Goal: Ask a question

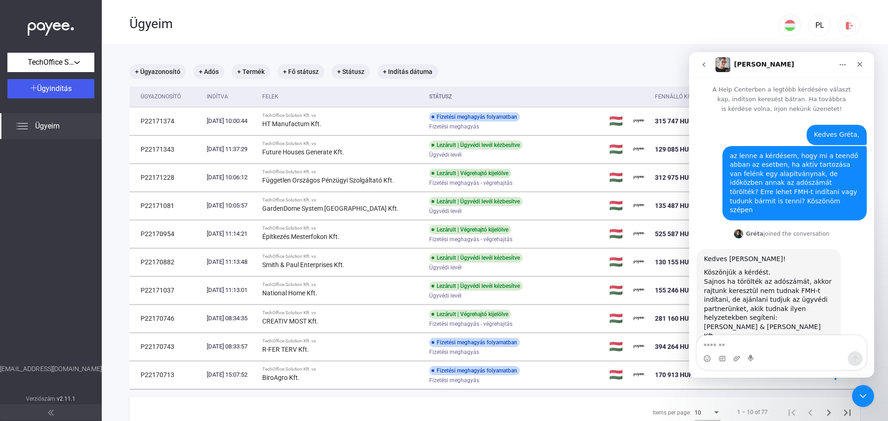
scroll to position [48, 0]
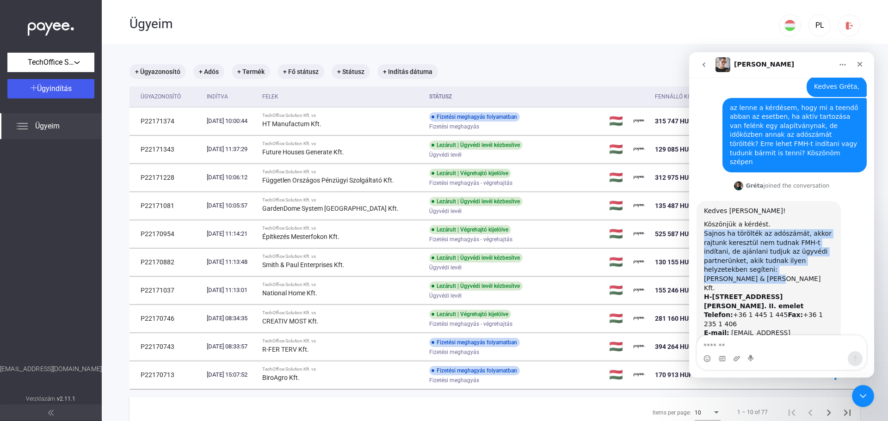
drag, startPoint x: 704, startPoint y: 225, endPoint x: 774, endPoint y: 258, distance: 77.8
click at [774, 258] on div "Kedves [PERSON_NAME]! Köszönjük a kérdést. Sajnos ha törölték az adószámát, akk…" at bounding box center [768, 277] width 129 height 141
copy div "Sajnos ha törölték az adószámát, akkor rajtunk keresztül nem tudnak FMH-t indít…"
click at [752, 347] on textarea "Üzenet…" at bounding box center [781, 344] width 169 height 16
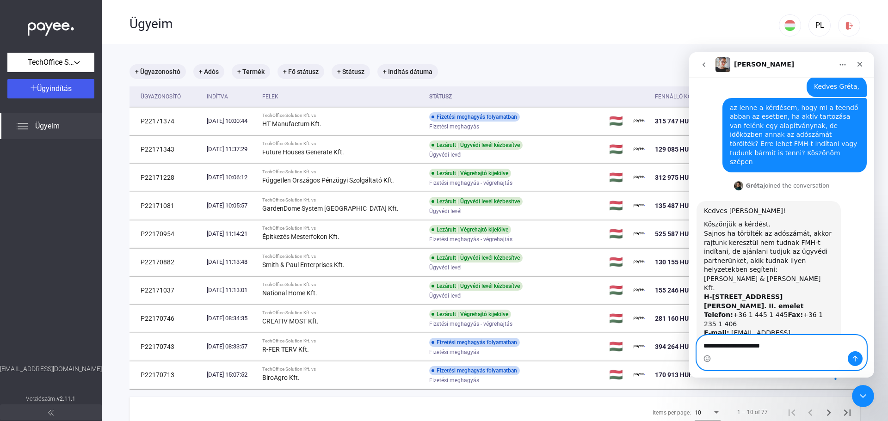
type textarea "**********"
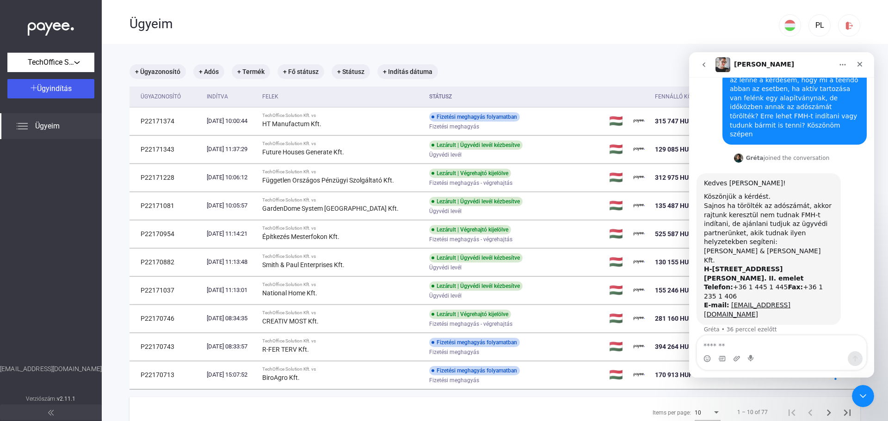
click at [848, 66] on button "Főoldal" at bounding box center [843, 65] width 18 height 18
click at [858, 64] on icon "Bezárás" at bounding box center [859, 64] width 7 height 7
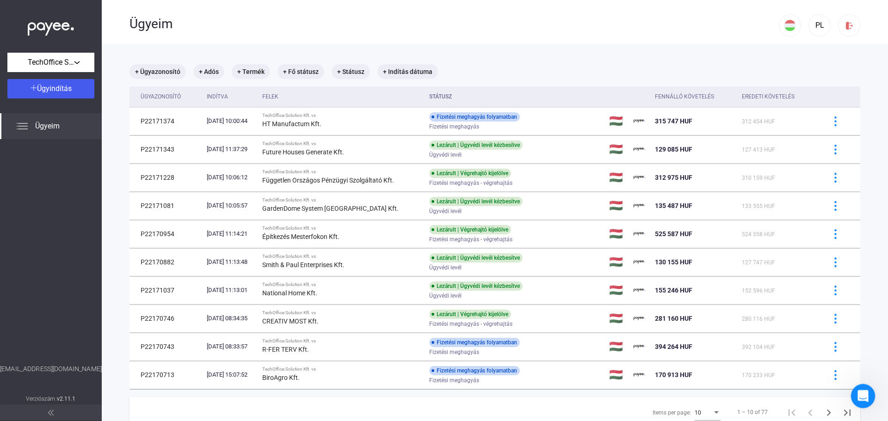
click at [865, 394] on icon "Intercom üzenőfelület megnyitása" at bounding box center [861, 394] width 15 height 15
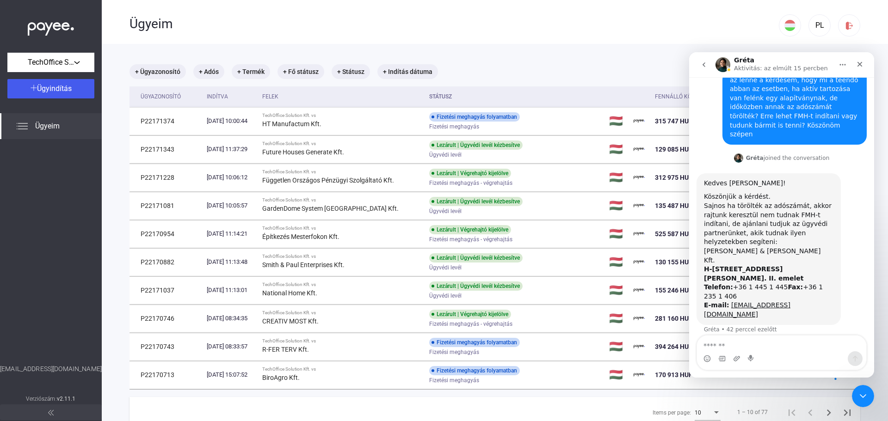
click at [706, 65] on icon "go back" at bounding box center [703, 64] width 7 height 7
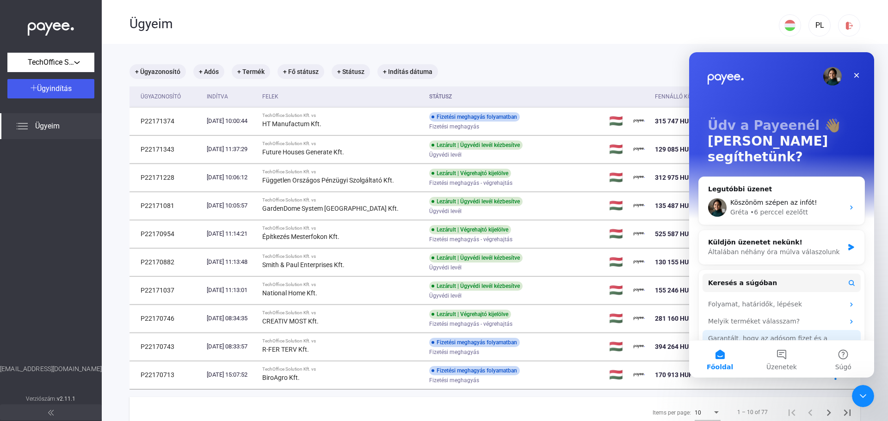
scroll to position [37, 0]
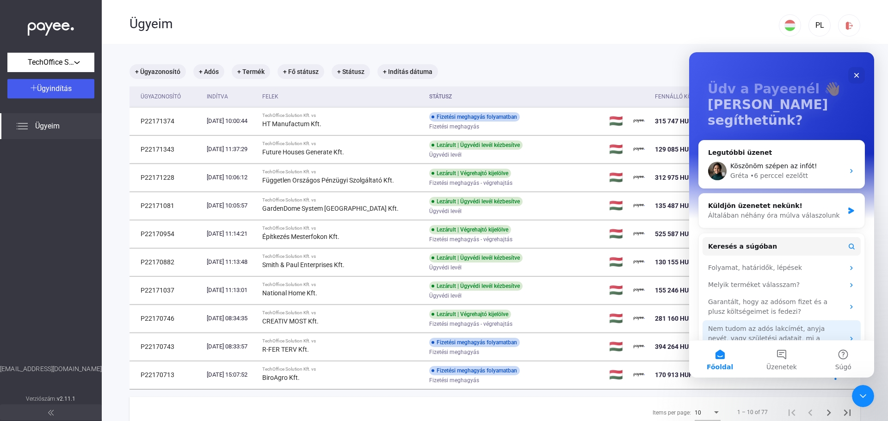
click at [749, 324] on div "Nem tudom az adós lakcímét, anyja nevét, vagy születési adatait, mi a teendő?" at bounding box center [776, 338] width 136 height 29
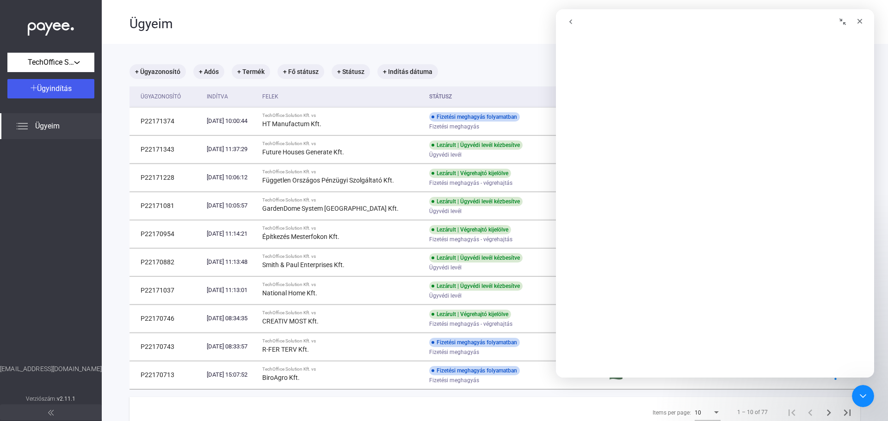
scroll to position [92, 0]
click at [863, 391] on icon "Intercom üzenőfelület bezárása" at bounding box center [861, 394] width 11 height 11
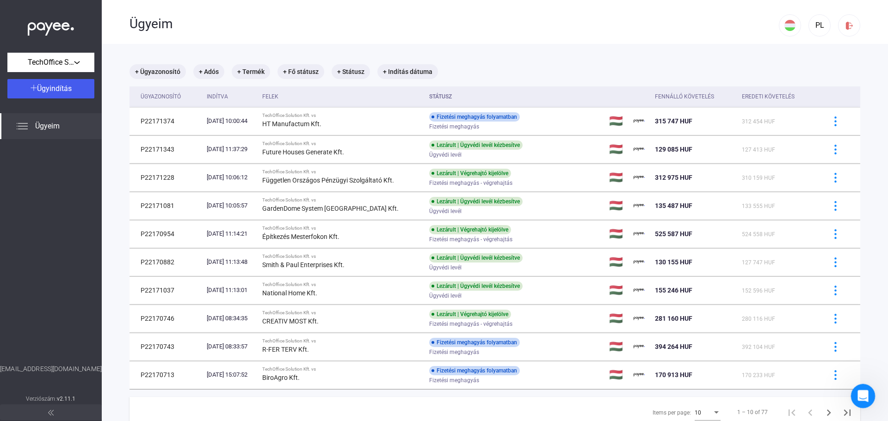
click at [863, 389] on div "Intercom üzenőfelület megnyitása" at bounding box center [861, 395] width 31 height 31
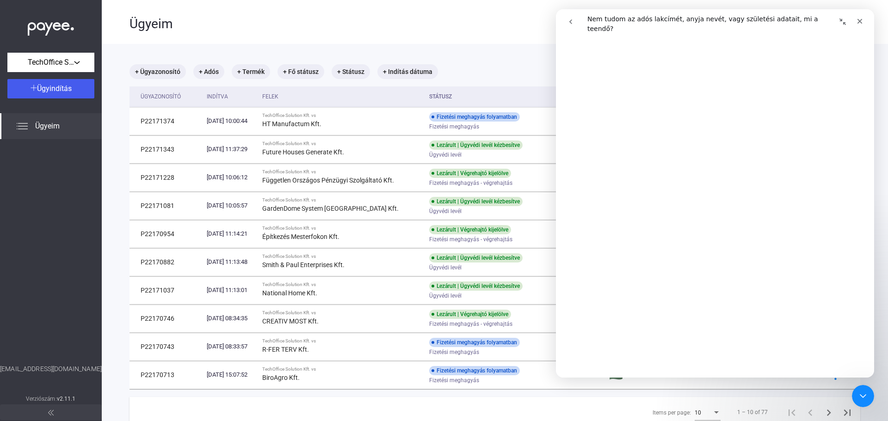
click at [572, 21] on icon "go back" at bounding box center [570, 21] width 7 height 7
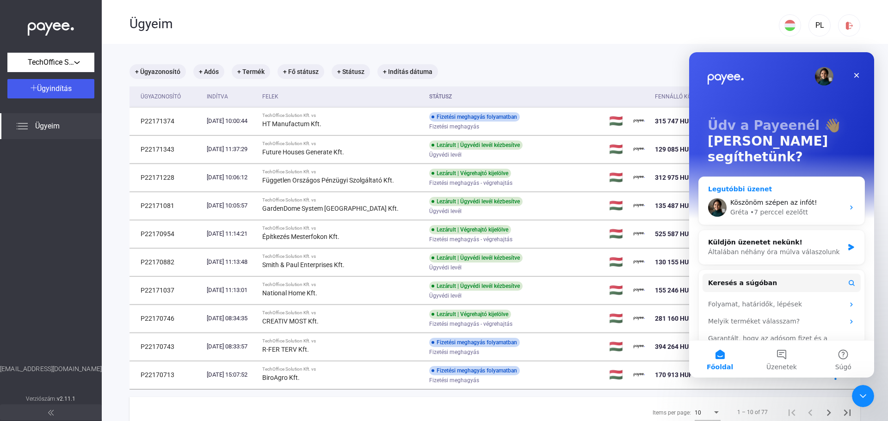
click at [783, 199] on span "Köszönöm szépen az infót!" at bounding box center [773, 202] width 87 height 7
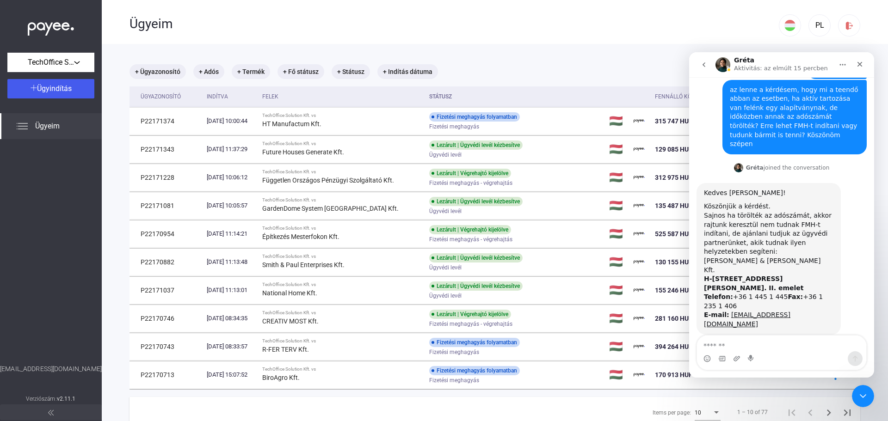
scroll to position [76, 0]
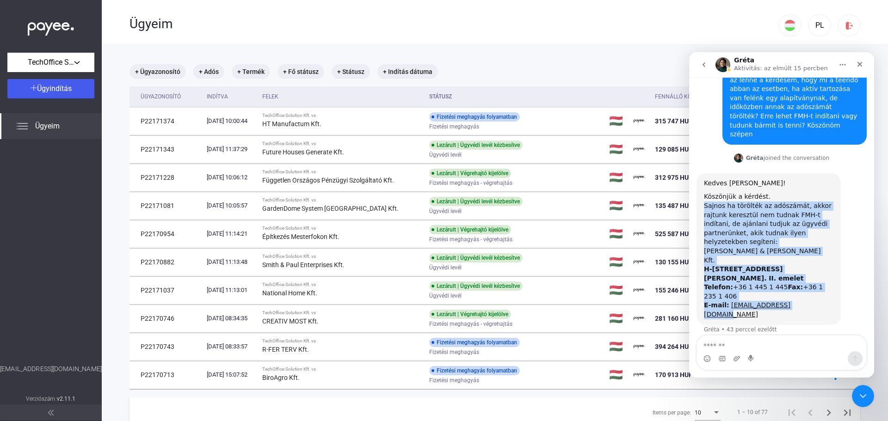
drag, startPoint x: 702, startPoint y: 197, endPoint x: 813, endPoint y: 276, distance: 136.5
click at [813, 276] on div "Kedves Lívia! Köszönjük a kérdést. Sajnos ha törölték az adószámát, akkor rajtu…" at bounding box center [768, 249] width 144 height 152
copy div "Sajnos ha törölték az adószámát, akkor rajtunk keresztül nem tudnak FMH-t indít…"
click at [706, 67] on icon "go back" at bounding box center [703, 64] width 7 height 7
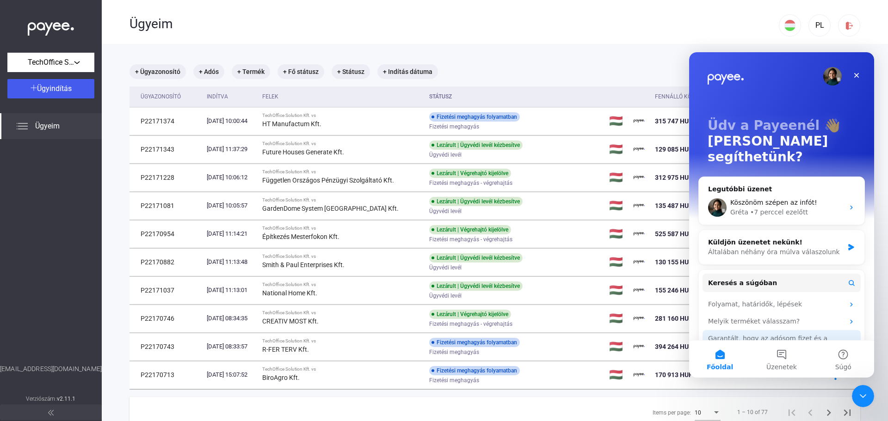
scroll to position [37, 0]
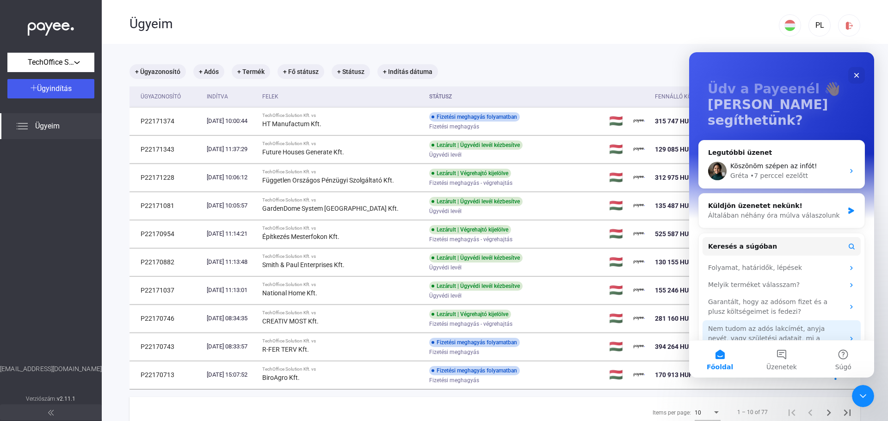
click at [780, 324] on div "Nem tudom az adós lakcímét, anyja nevét, vagy születési adatait, mi a teendő?" at bounding box center [776, 338] width 136 height 29
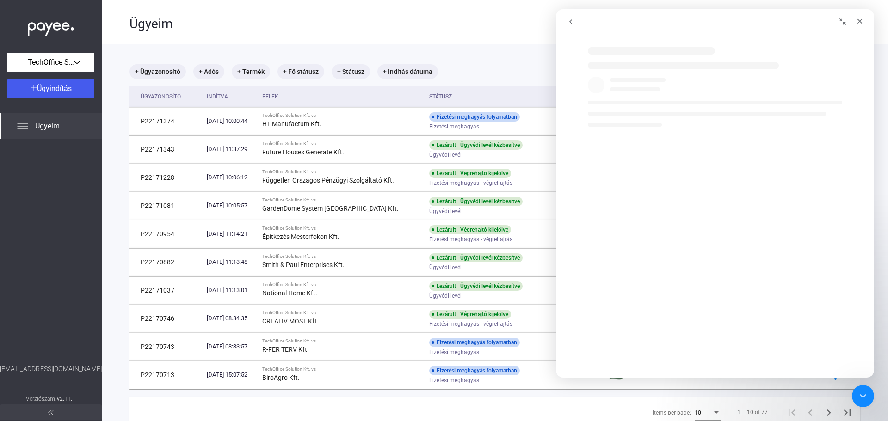
scroll to position [0, 0]
